Goal: Task Accomplishment & Management: Complete application form

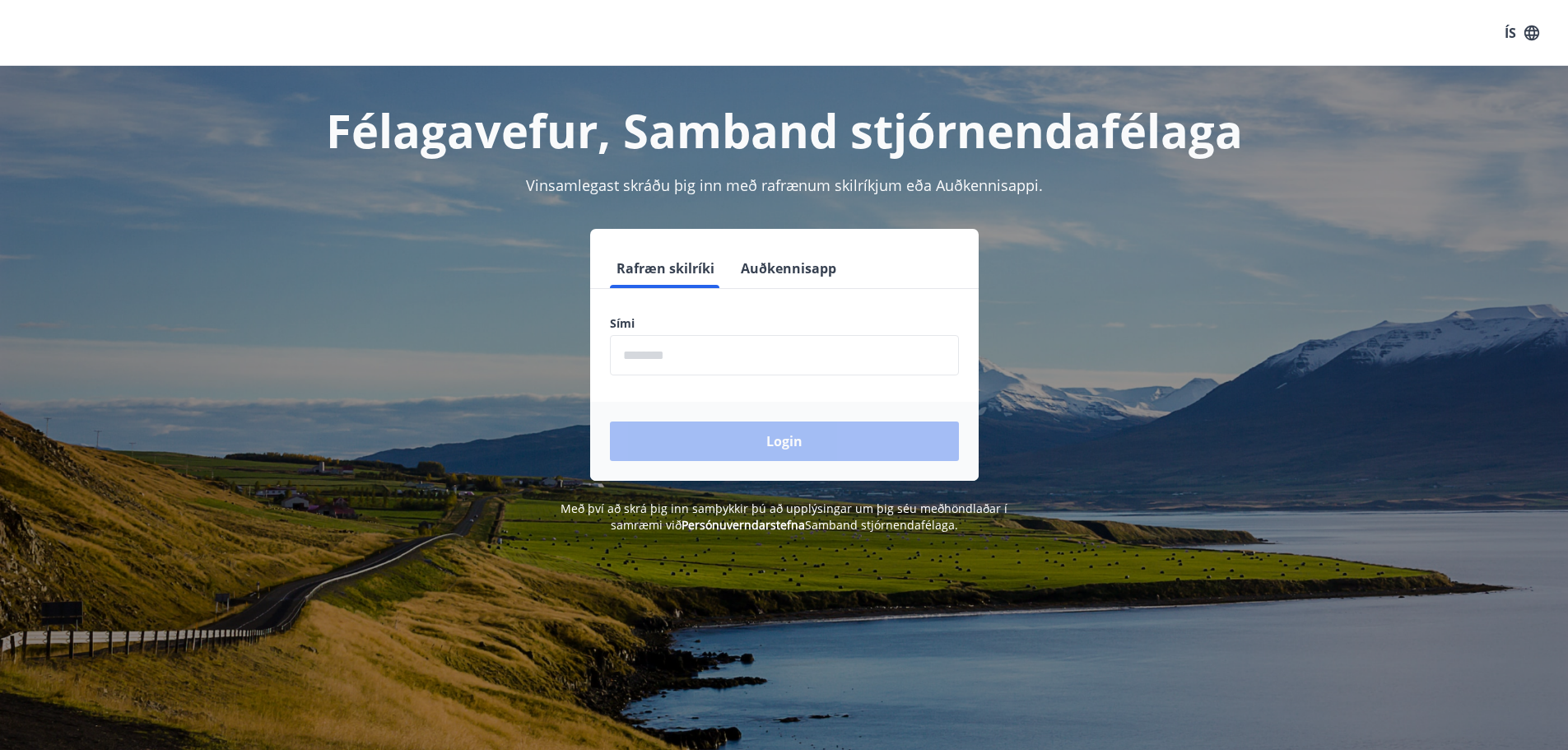
click at [724, 341] on input "phone" at bounding box center [784, 355] width 349 height 40
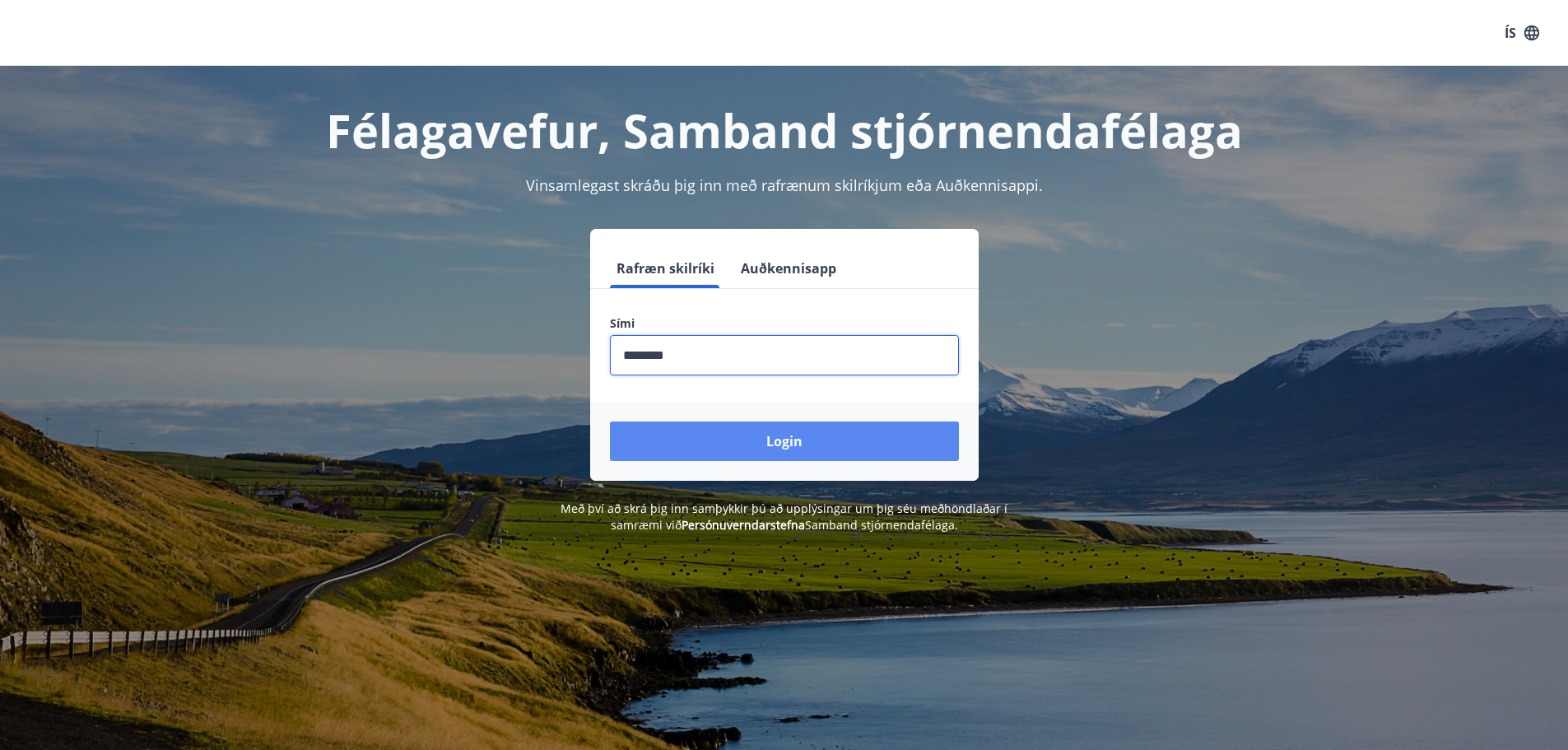
type input "********"
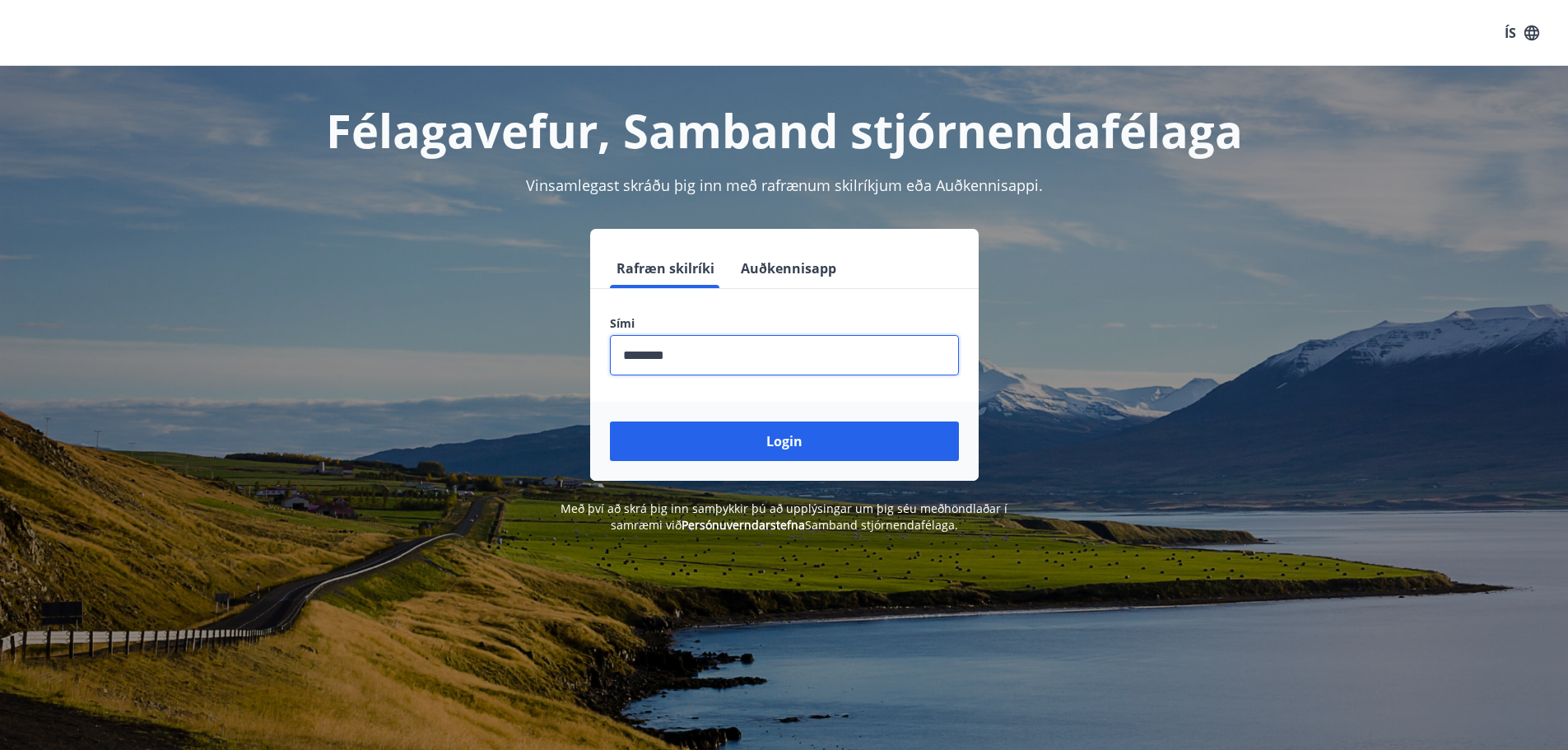
click at [800, 437] on button "Login" at bounding box center [784, 441] width 349 height 39
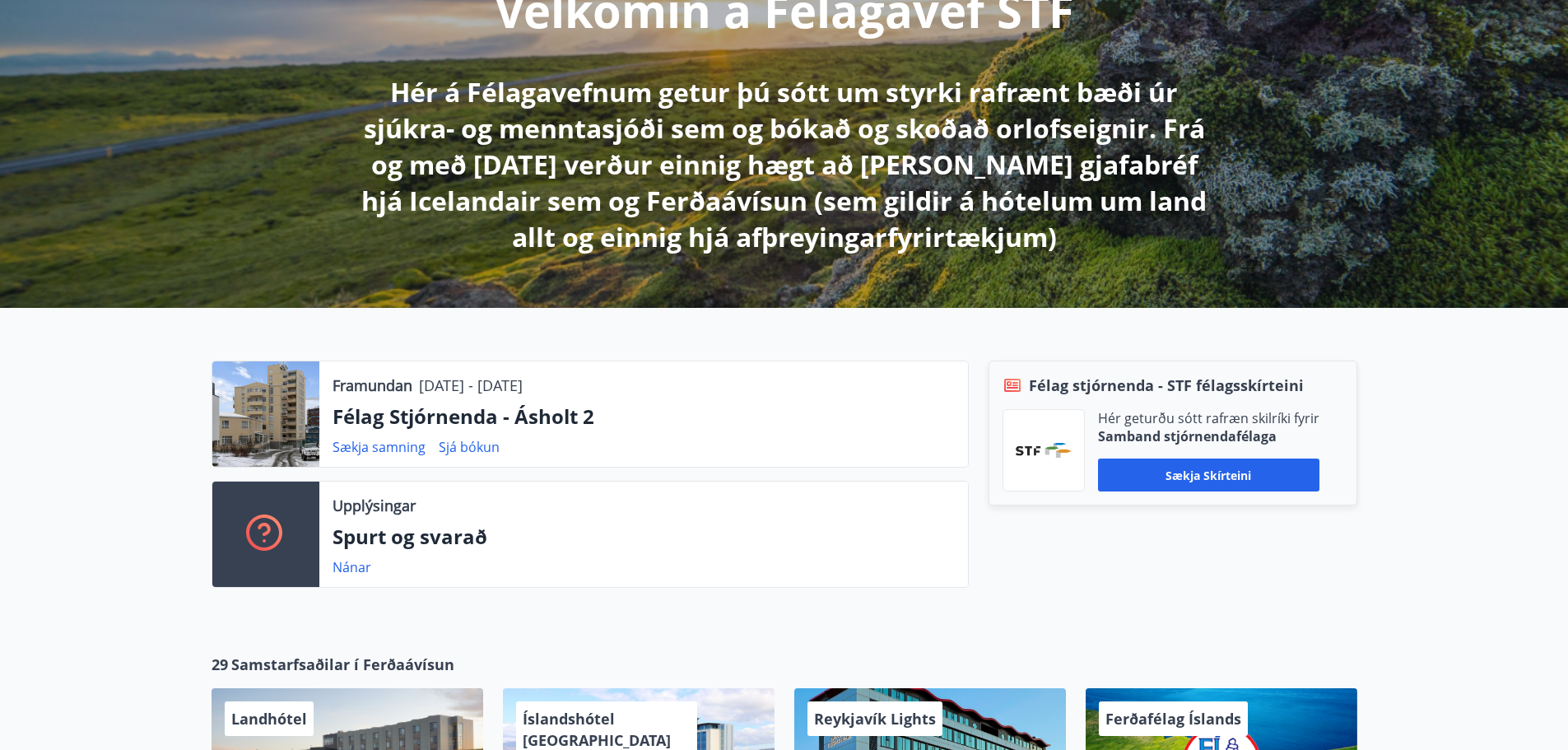
scroll to position [247, 0]
